Goal: Register for event/course

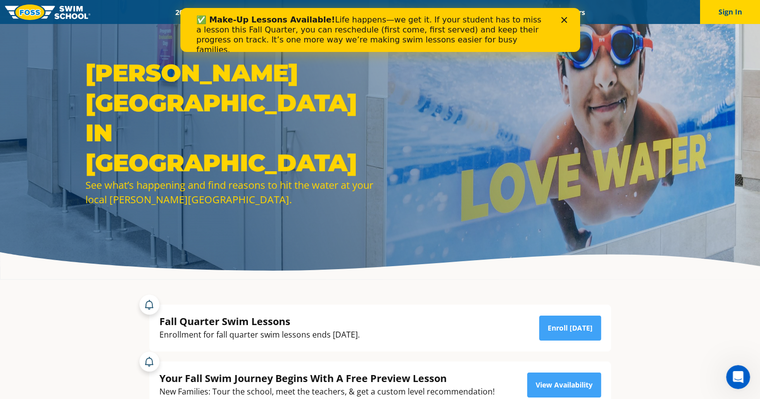
click at [564, 20] on polygon "Close" at bounding box center [564, 20] width 6 height 6
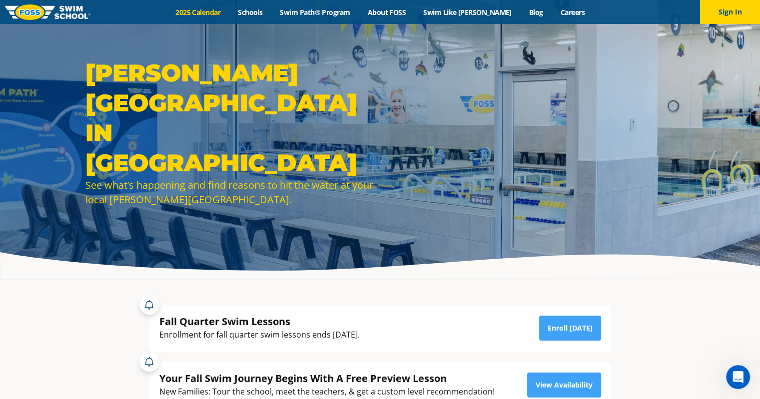
click at [229, 14] on link "2025 Calendar" at bounding box center [198, 11] width 62 height 9
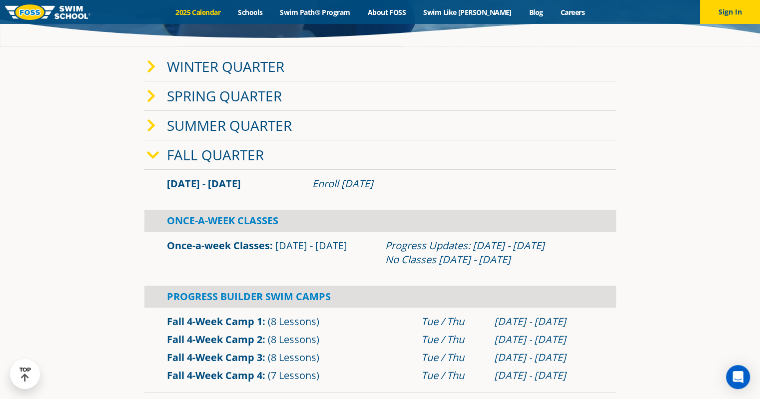
scroll to position [200, 0]
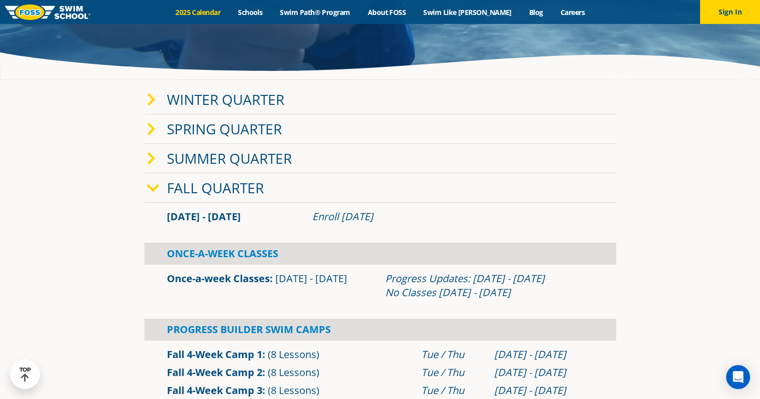
click at [149, 157] on icon at bounding box center [151, 159] width 9 height 14
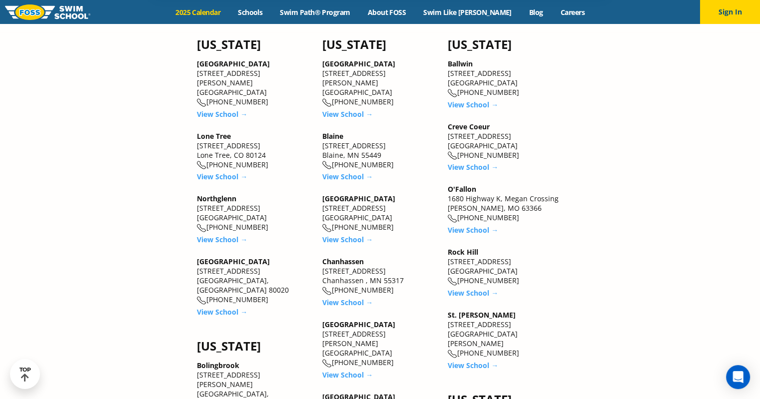
scroll to position [1250, 0]
